Goal: Task Accomplishment & Management: Complete application form

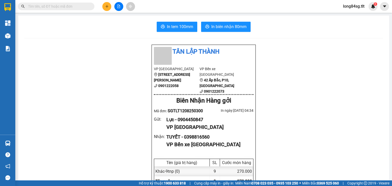
click at [105, 6] on icon "plus" at bounding box center [107, 7] width 4 height 4
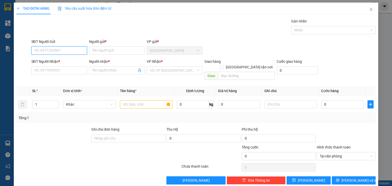
click at [59, 51] on input "SĐT Người Gửi" at bounding box center [59, 50] width 56 height 8
click at [53, 49] on input "SĐT Người Gửi" at bounding box center [59, 50] width 56 height 8
click at [44, 50] on input "SĐT Người Gửi" at bounding box center [59, 50] width 56 height 8
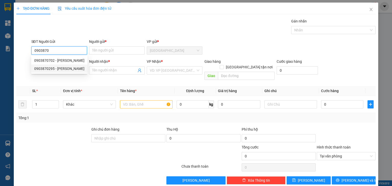
click at [69, 64] on div "0903870702 - NGỌC ANH" at bounding box center [59, 60] width 56 height 8
type input "0903870702"
type input "NGỌC ANH"
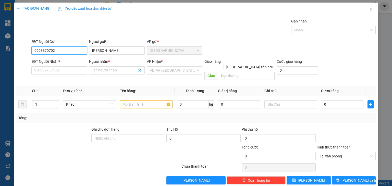
click at [62, 50] on input "0903870702" at bounding box center [59, 50] width 56 height 8
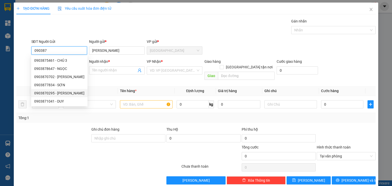
click at [62, 92] on div "0903870295 - NGỌC HÂN" at bounding box center [59, 93] width 50 height 6
type input "0903870295"
type input "NGỌC HÂN"
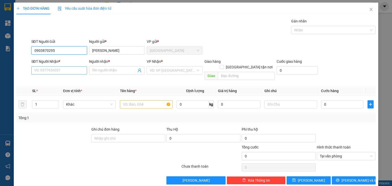
type input "0903870295"
click at [62, 70] on input "SĐT Người Nhận *" at bounding box center [59, 70] width 56 height 8
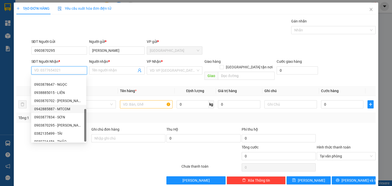
scroll to position [33, 0]
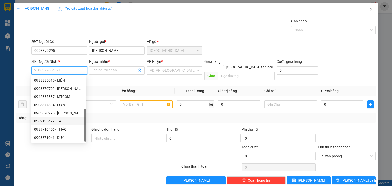
click at [58, 124] on div "0382135499 - TÀI" at bounding box center [58, 121] width 55 height 8
type input "0382135499"
type input "TÀI"
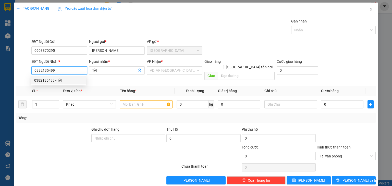
scroll to position [0, 0]
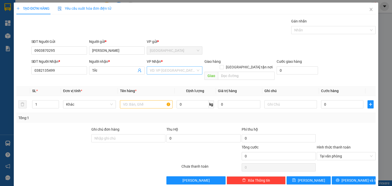
click at [181, 74] on input "search" at bounding box center [173, 71] width 46 height 8
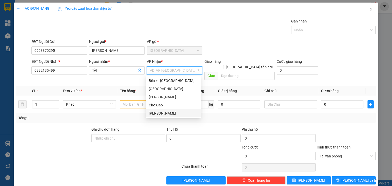
click at [160, 115] on div "Nguyễn Văn Nguyễn" at bounding box center [173, 114] width 49 height 6
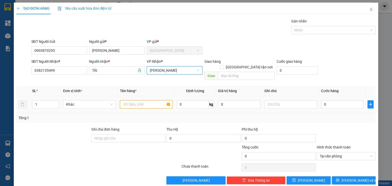
click at [142, 100] on input "text" at bounding box center [146, 104] width 53 height 8
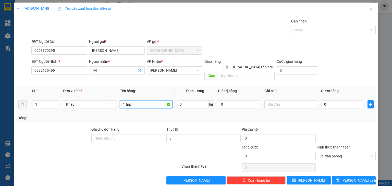
type input "1 tnp"
type input "4"
type input "40"
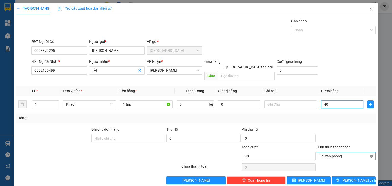
type input "40"
type input "40.000"
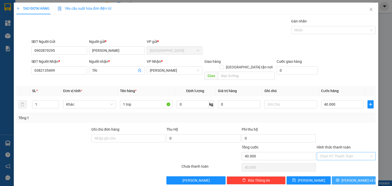
click at [354, 177] on button "Lưu và In" at bounding box center [354, 180] width 44 height 8
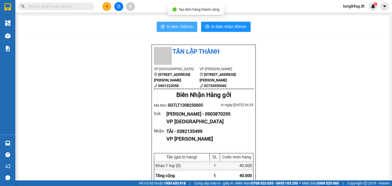
click at [195, 30] on button "In tem 100mm" at bounding box center [177, 27] width 41 height 10
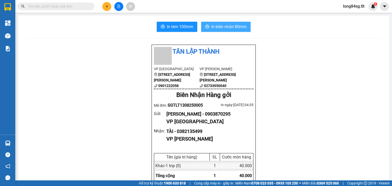
click at [233, 27] on span "In biên nhận 80mm" at bounding box center [228, 26] width 35 height 6
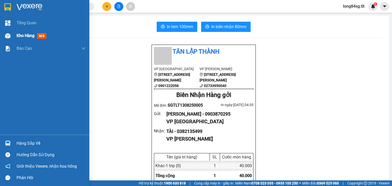
click at [8, 36] on img at bounding box center [7, 35] width 5 height 5
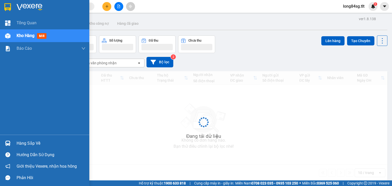
click at [8, 36] on img at bounding box center [7, 35] width 5 height 5
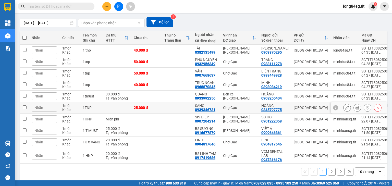
scroll to position [46, 0]
